Goal: Navigation & Orientation: Find specific page/section

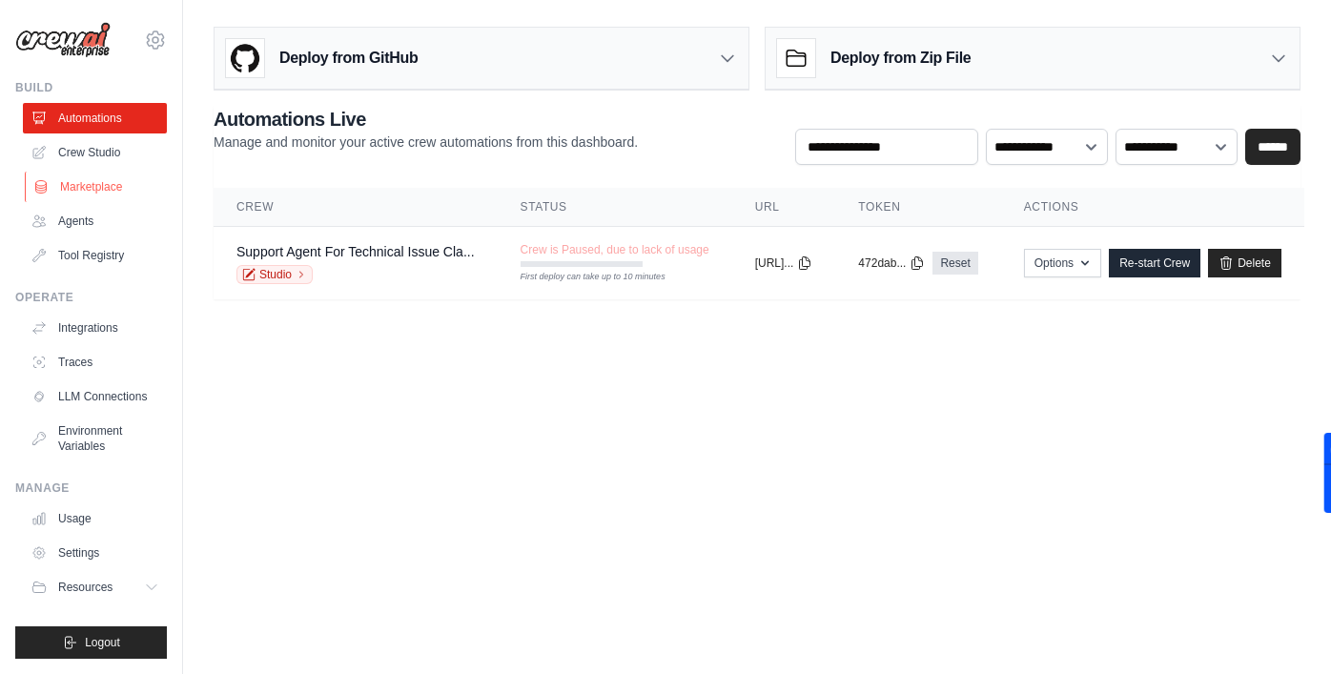
click at [109, 176] on link "Marketplace" at bounding box center [97, 187] width 144 height 31
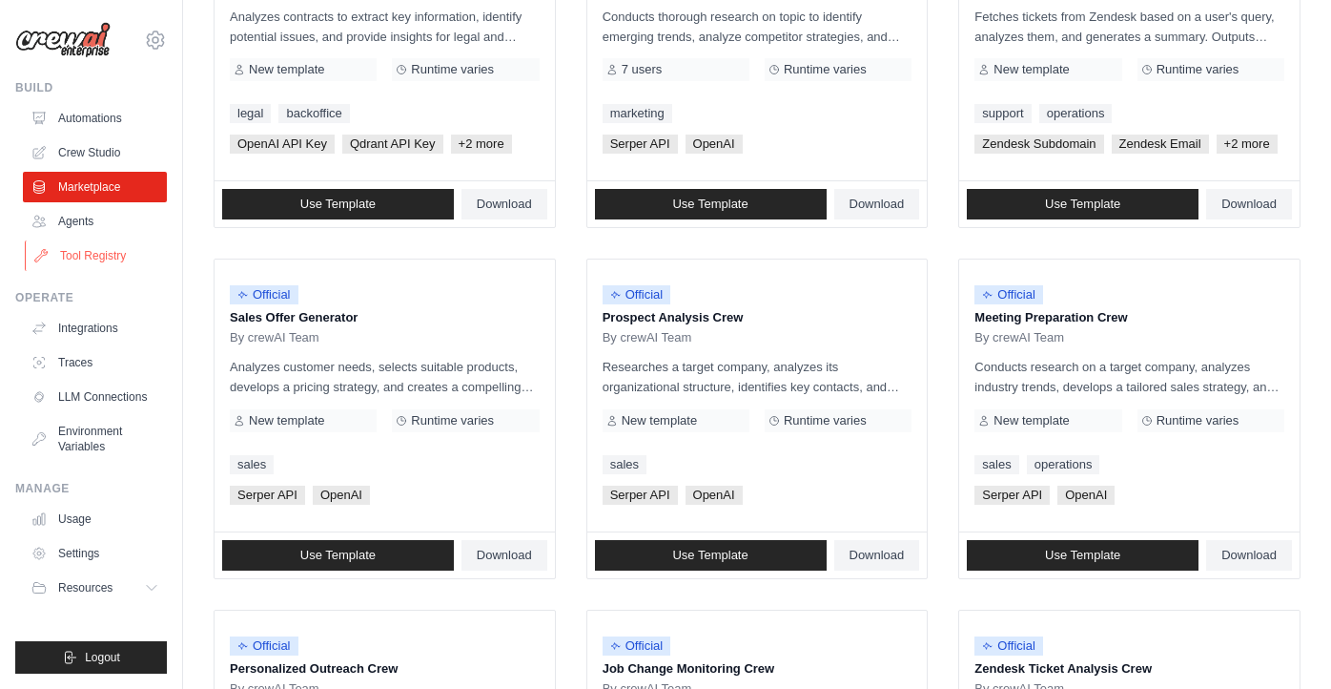
scroll to position [349, 0]
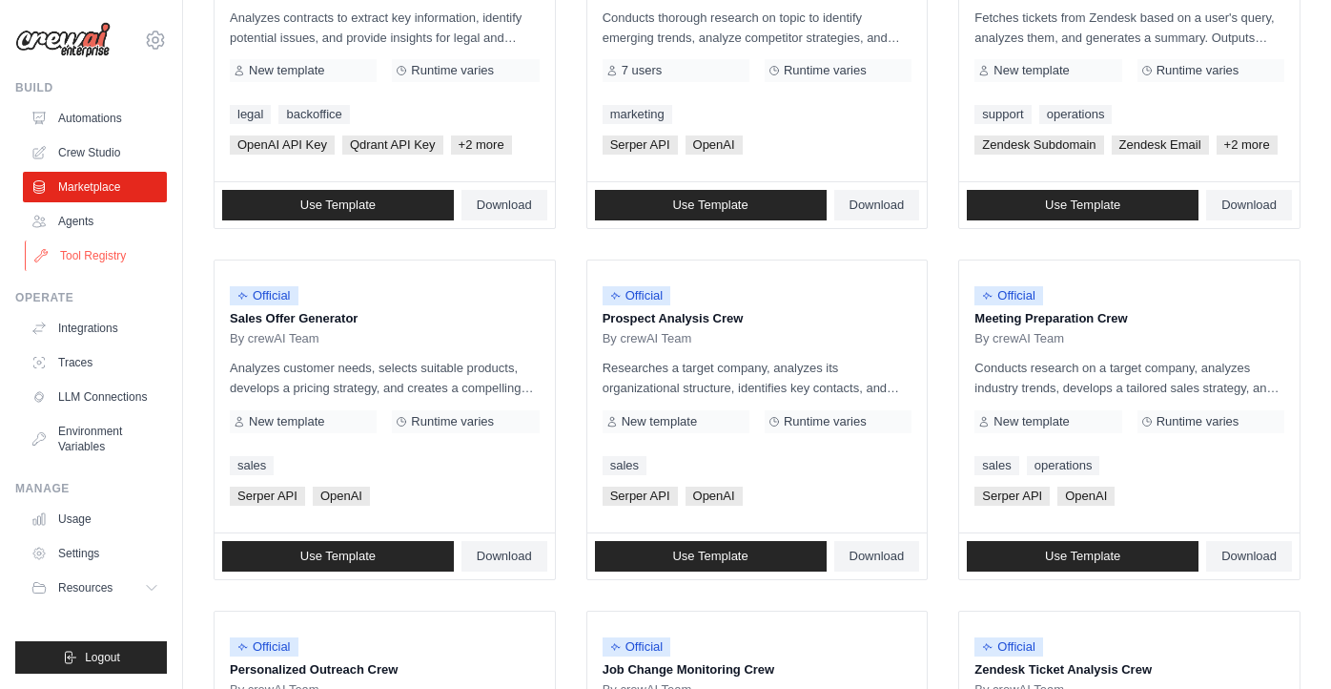
click at [101, 254] on link "Tool Registry" at bounding box center [97, 255] width 144 height 31
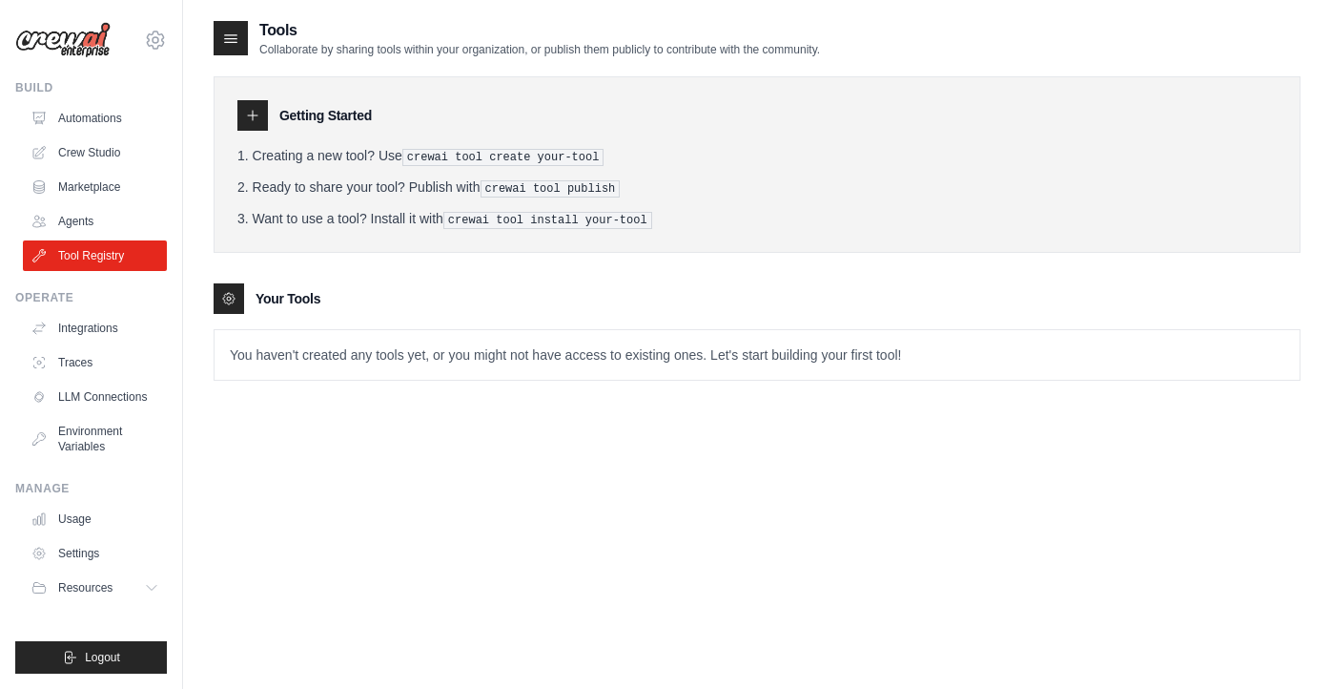
scroll to position [21, 0]
